Goal: Task Accomplishment & Management: Manage account settings

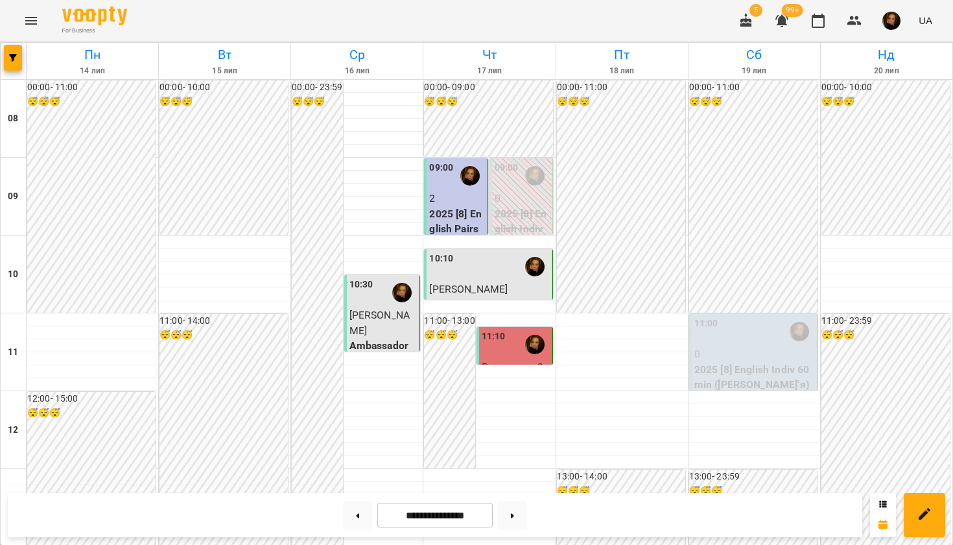
click at [36, 14] on icon "Menu" at bounding box center [31, 21] width 16 height 16
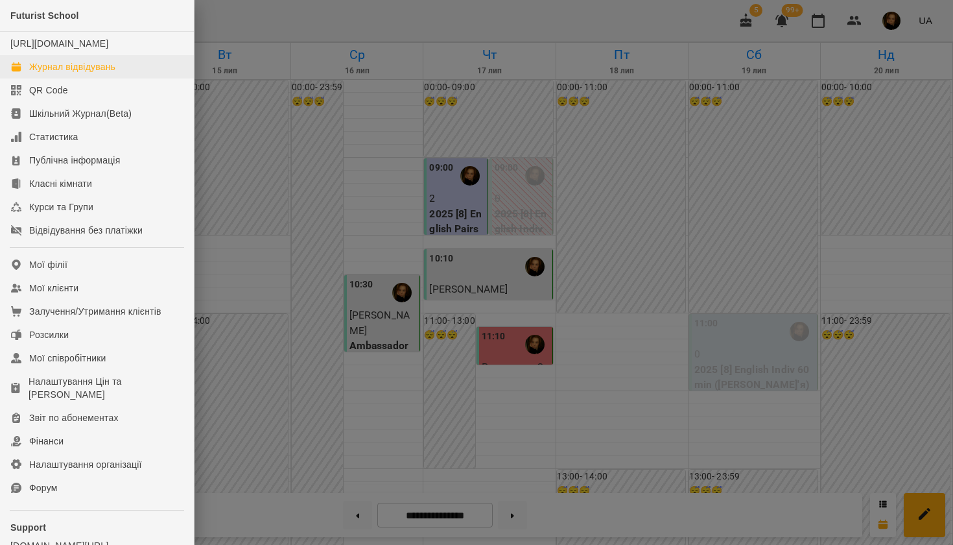
click at [42, 73] on div "Журнал відвідувань" at bounding box center [72, 66] width 86 height 13
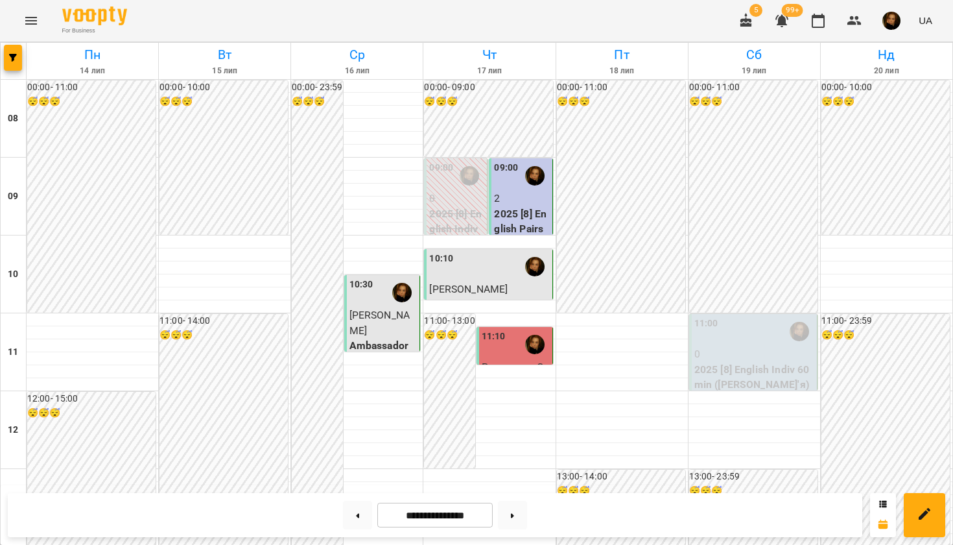
click at [418, 516] on input "**********" at bounding box center [434, 515] width 115 height 25
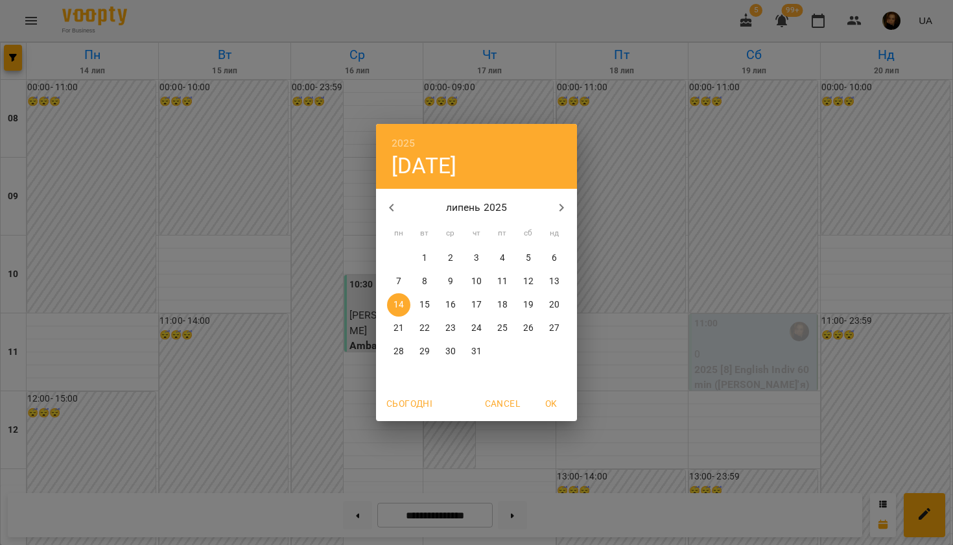
click at [565, 212] on icon "button" at bounding box center [562, 208] width 16 height 16
click at [423, 324] on p "19" at bounding box center [425, 328] width 10 height 13
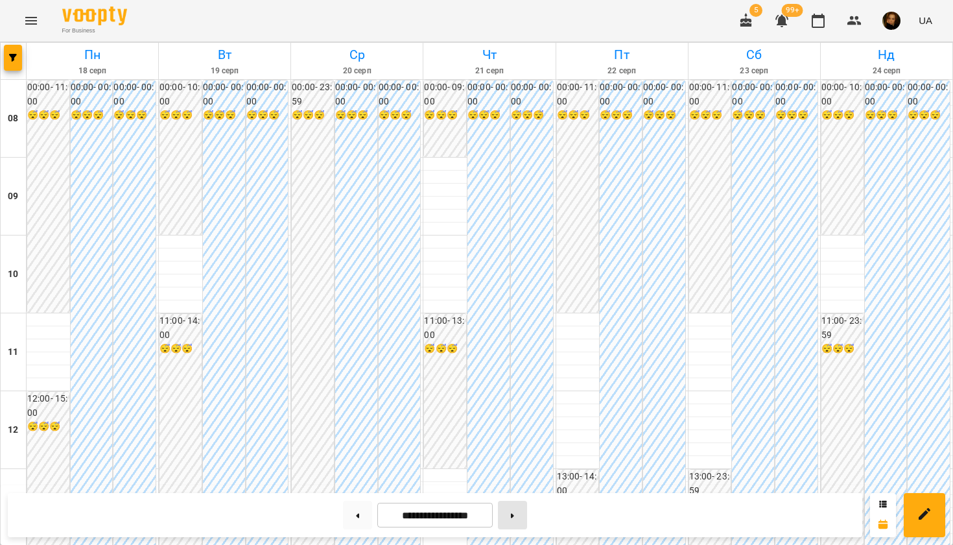
click at [521, 519] on button at bounding box center [512, 515] width 29 height 29
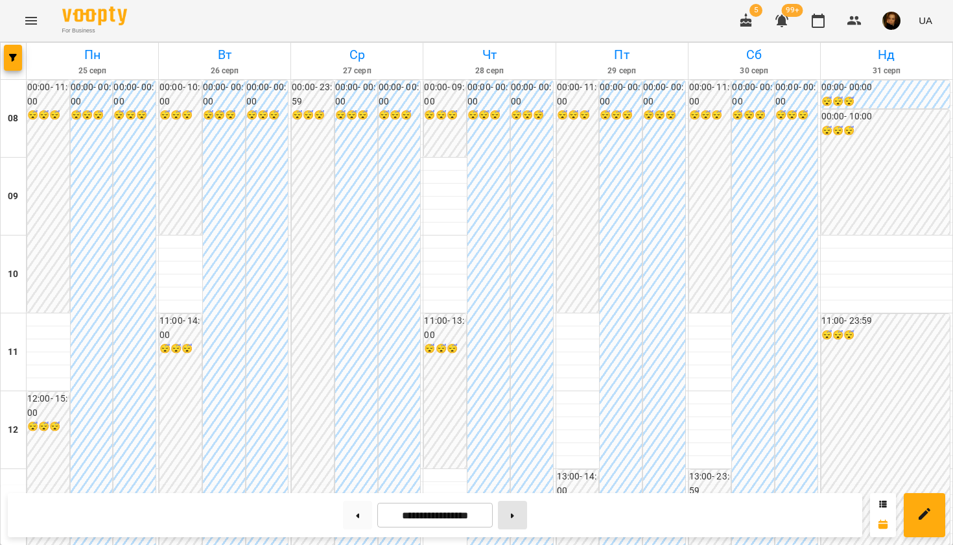
click at [521, 519] on button at bounding box center [512, 515] width 29 height 29
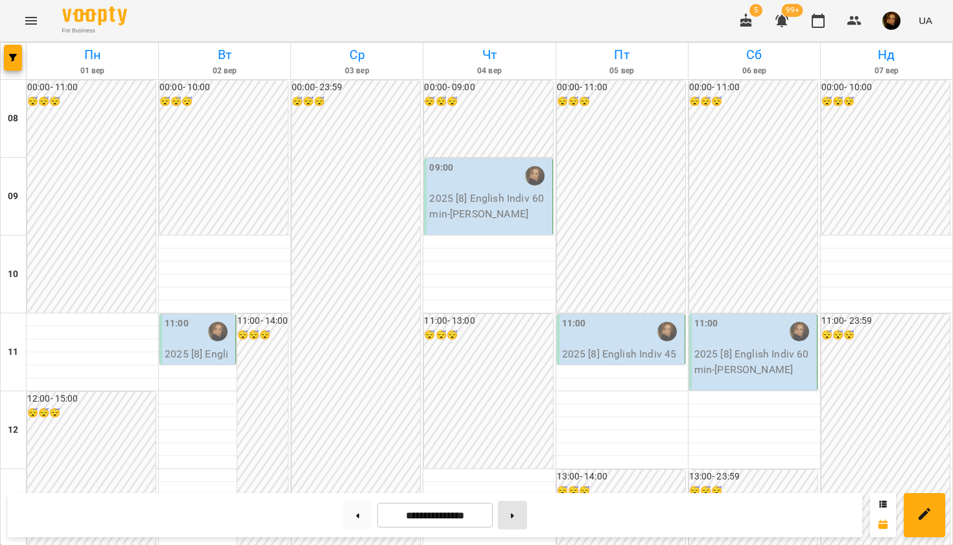
click at [514, 517] on button at bounding box center [512, 515] width 29 height 29
type input "**********"
click at [31, 26] on icon "Menu" at bounding box center [31, 21] width 16 height 16
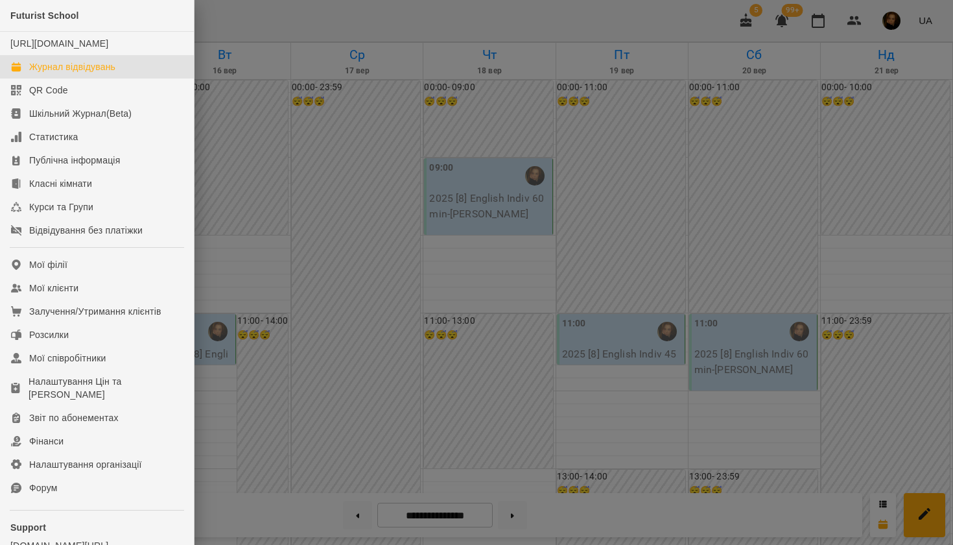
click at [294, 171] on div at bounding box center [476, 272] width 953 height 545
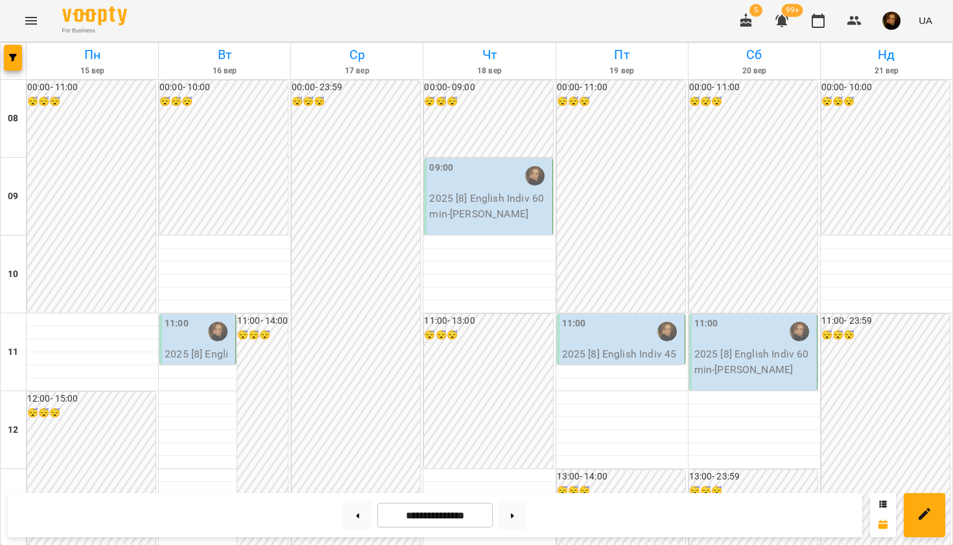
click at [199, 338] on div "11:00" at bounding box center [199, 332] width 68 height 30
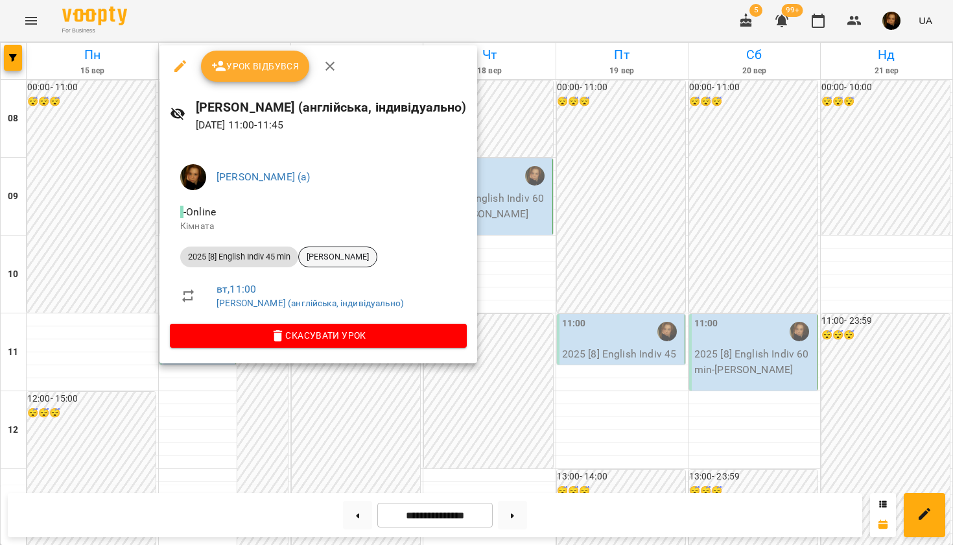
click at [320, 257] on span "[PERSON_NAME]" at bounding box center [338, 257] width 78 height 12
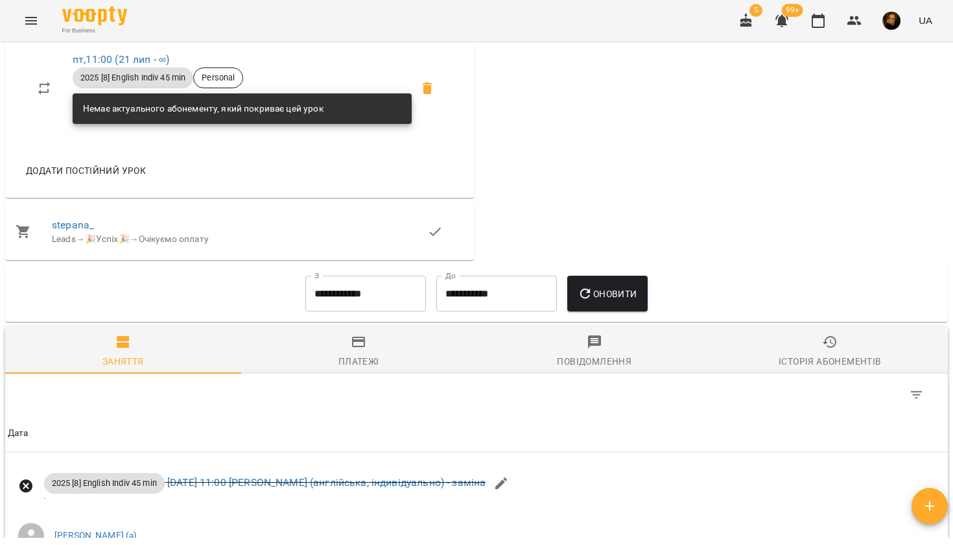
scroll to position [1044, 0]
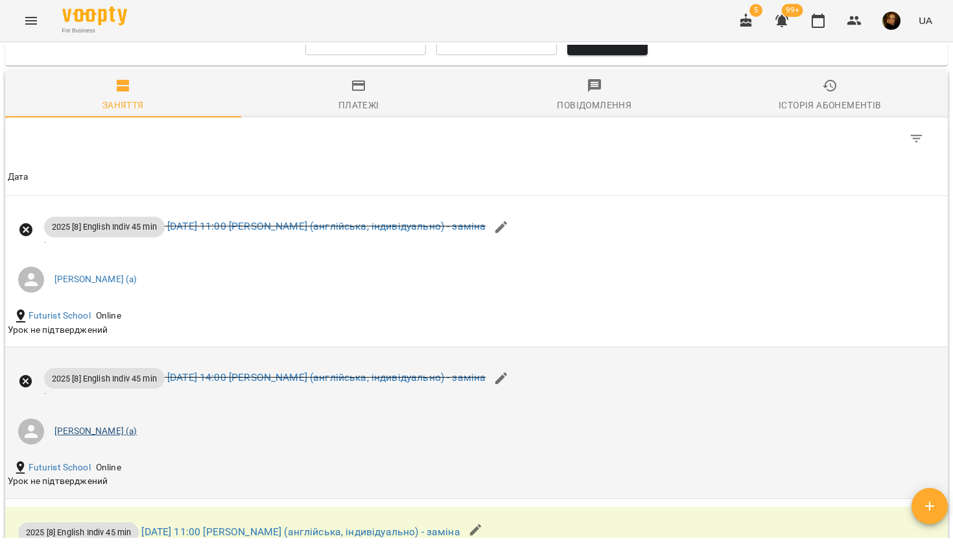
drag, startPoint x: 141, startPoint y: 184, endPoint x: 91, endPoint y: 417, distance: 238.9
click at [91, 425] on link "[PERSON_NAME] (а)" at bounding box center [95, 431] width 83 height 13
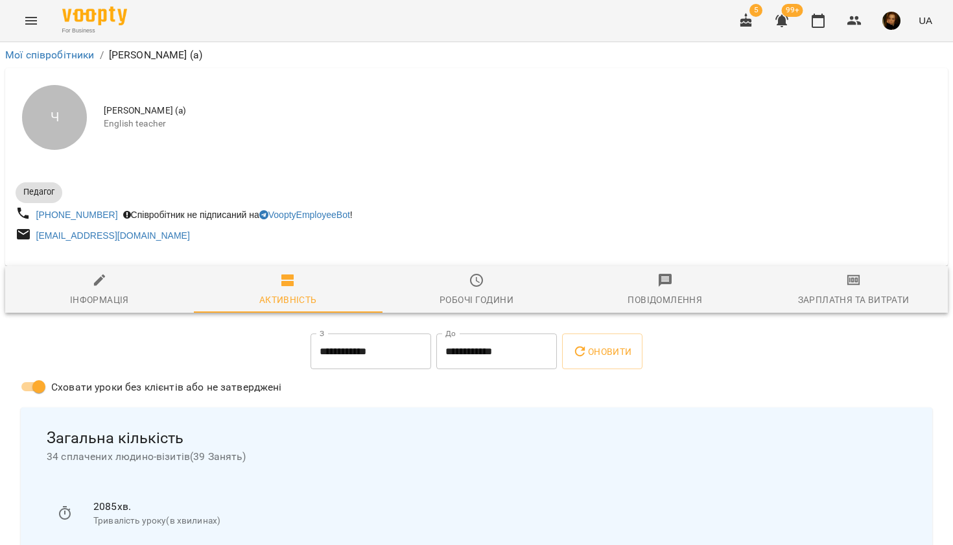
click at [854, 304] on div "Зарплатня та Витрати" at bounding box center [854, 300] width 112 height 16
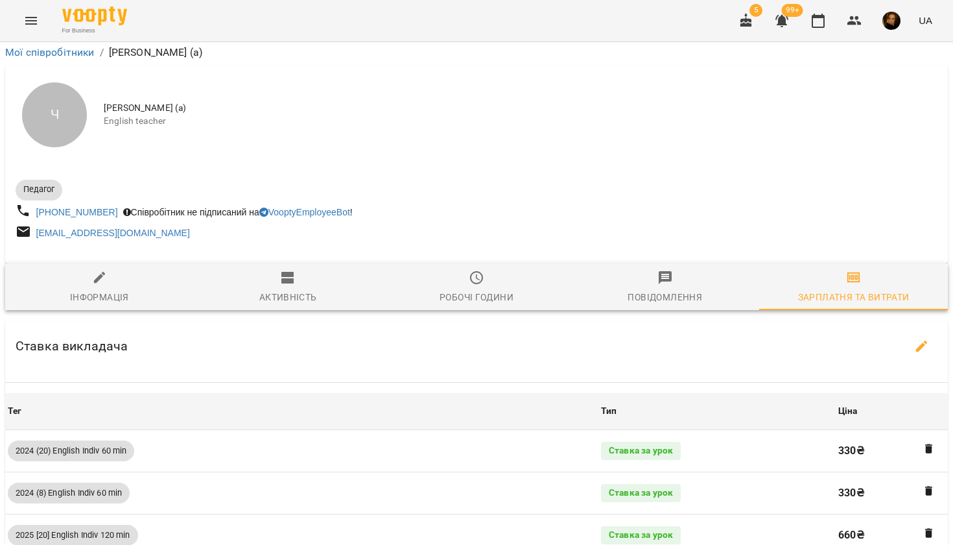
scroll to position [99, 0]
click at [466, 270] on span "Робочі години" at bounding box center [476, 287] width 173 height 35
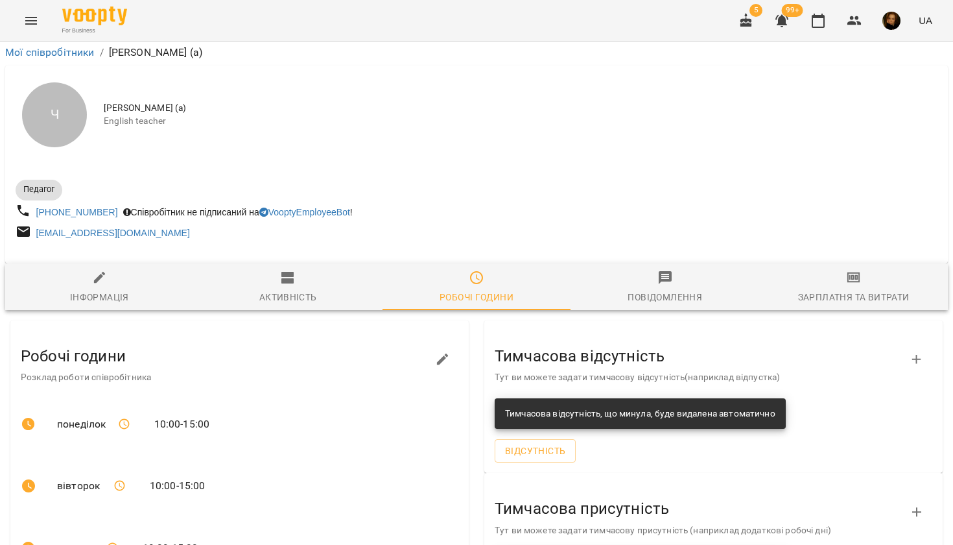
click at [294, 270] on icon "button" at bounding box center [288, 278] width 16 height 16
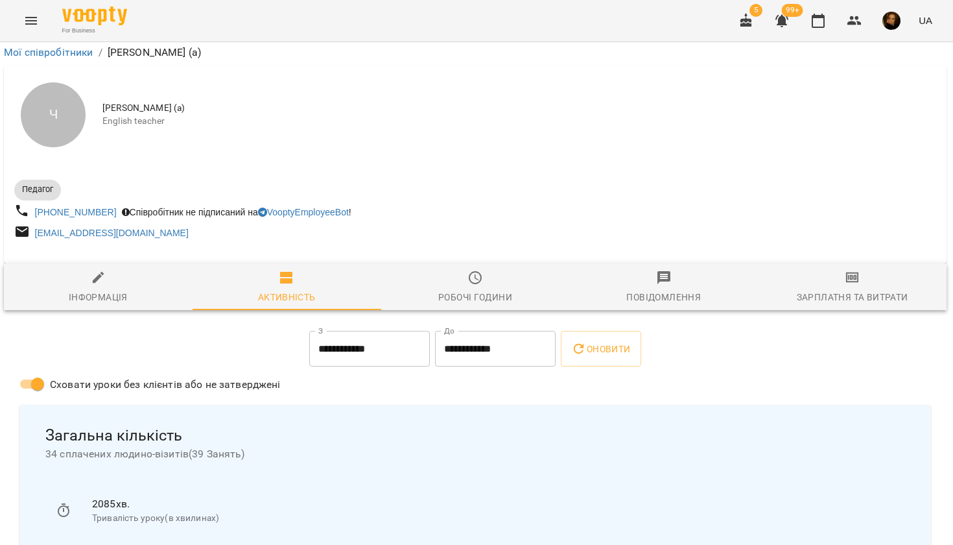
scroll to position [1118, 1]
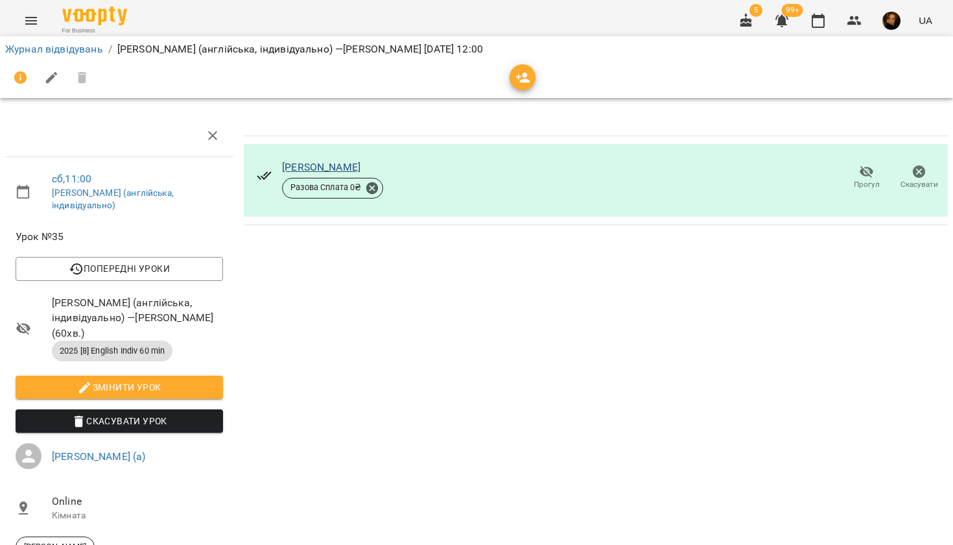
click at [316, 169] on link "[PERSON_NAME]" at bounding box center [321, 167] width 78 height 12
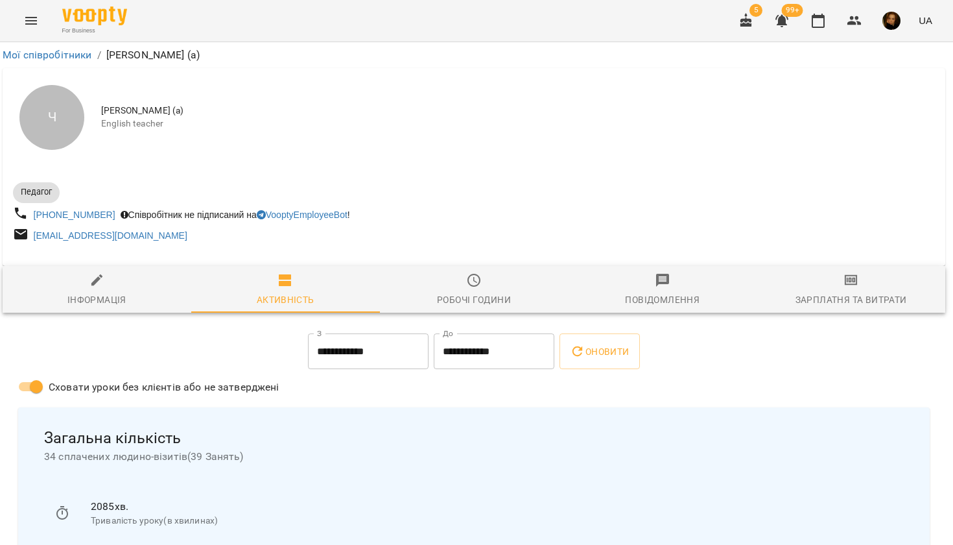
scroll to position [0, 3]
click at [30, 18] on icon "Menu" at bounding box center [31, 21] width 16 height 16
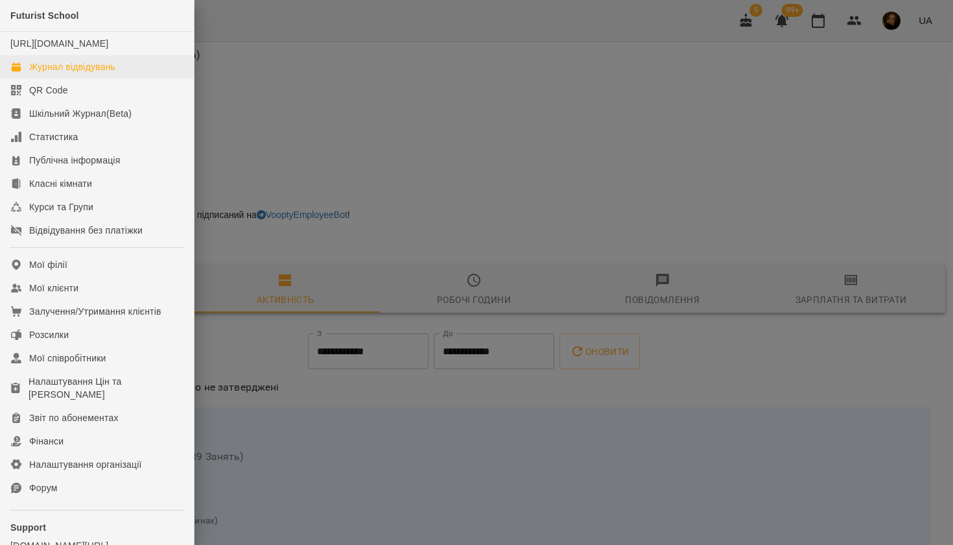
click at [69, 73] on div "Журнал відвідувань" at bounding box center [72, 66] width 86 height 13
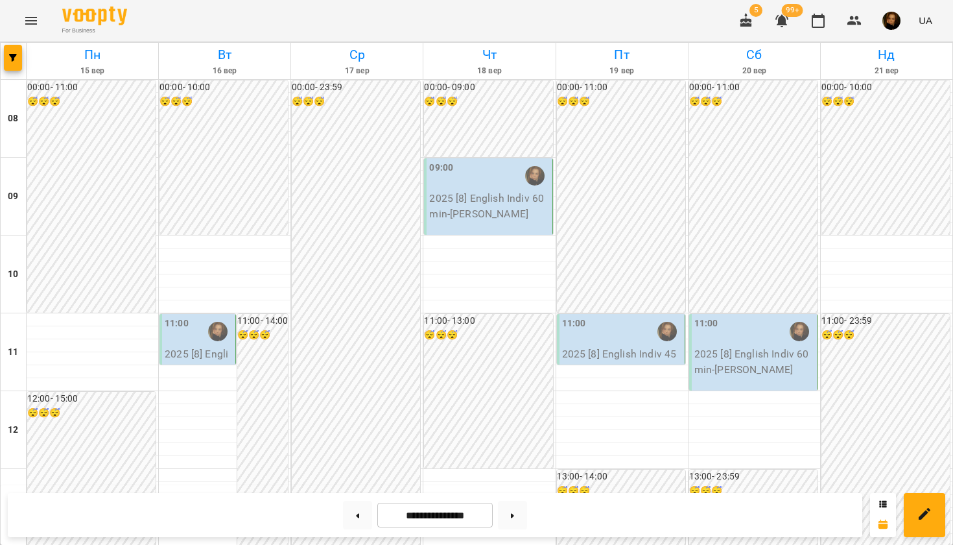
click at [19, 25] on button "Menu" at bounding box center [31, 20] width 31 height 31
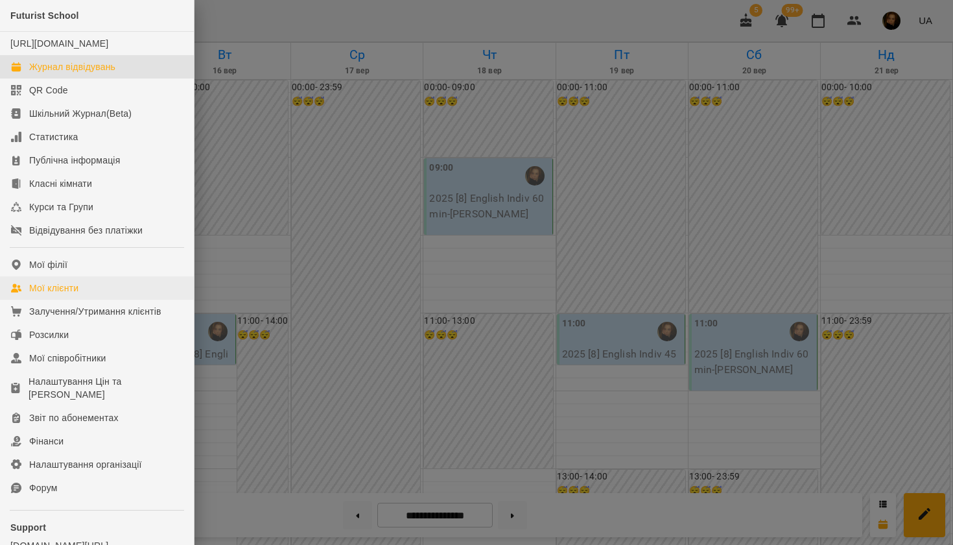
click at [74, 294] on div "Мої клієнти" at bounding box center [53, 287] width 49 height 13
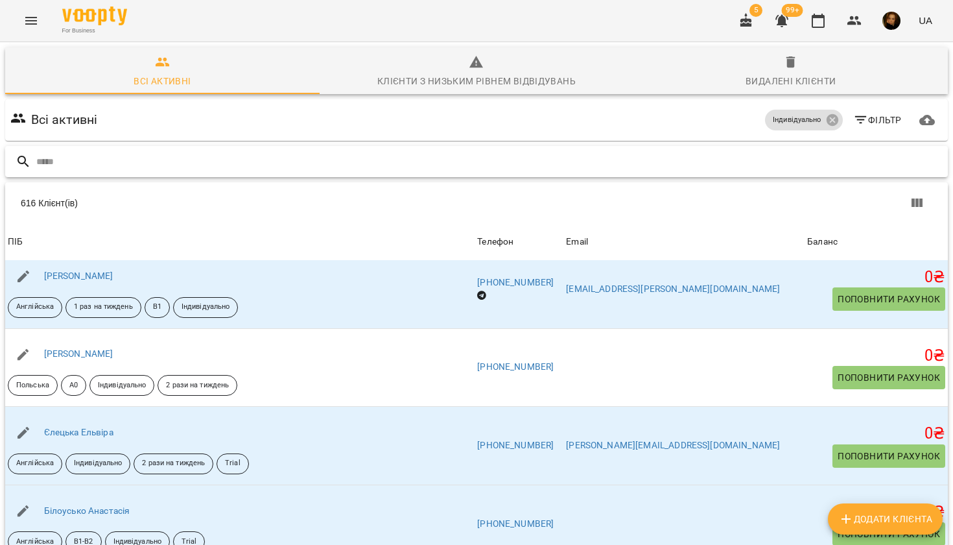
scroll to position [3375, 0]
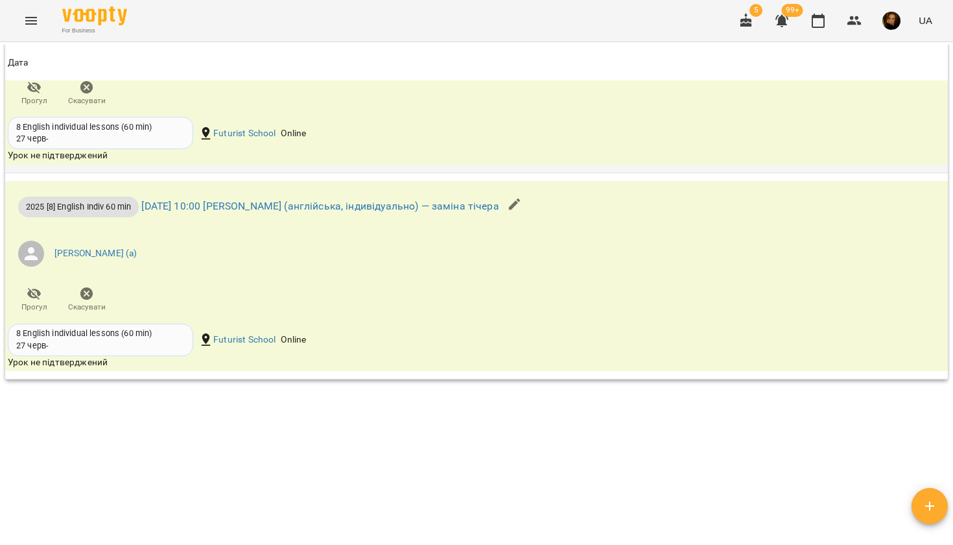
scroll to position [1545, 0]
